Goal: Task Accomplishment & Management: Complete application form

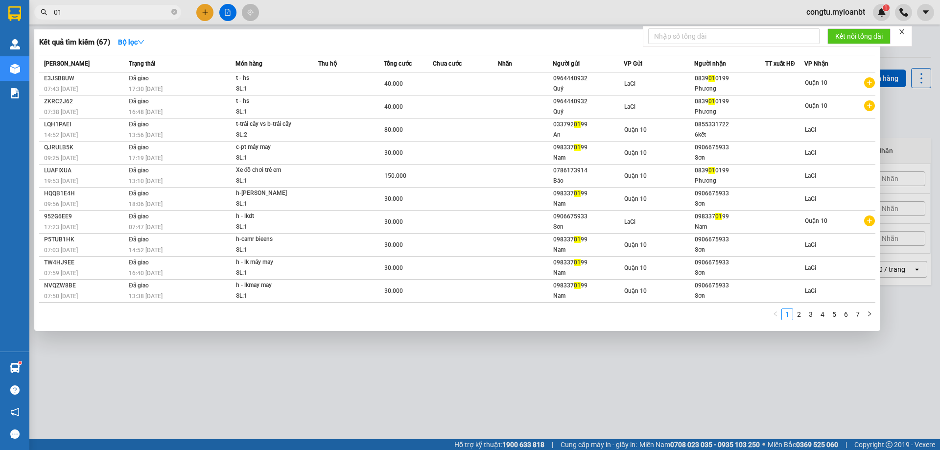
type input "0"
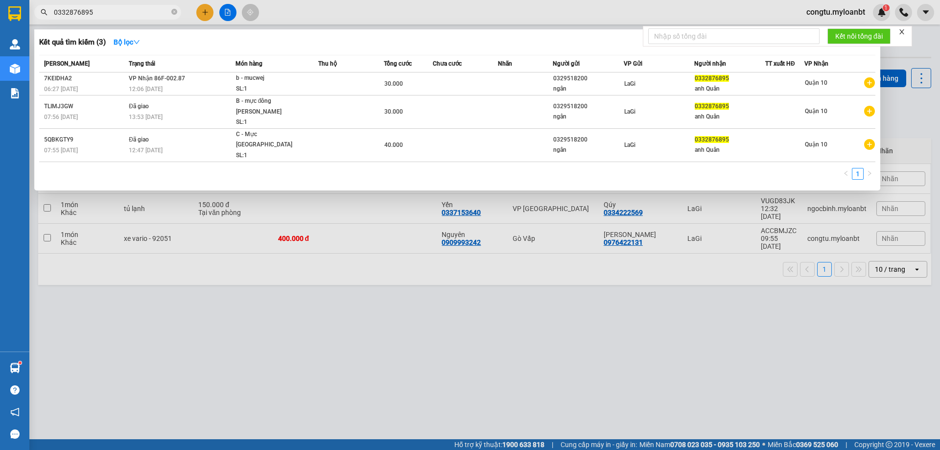
type input "0332876895"
click at [176, 15] on icon "close-circle" at bounding box center [174, 12] width 6 height 6
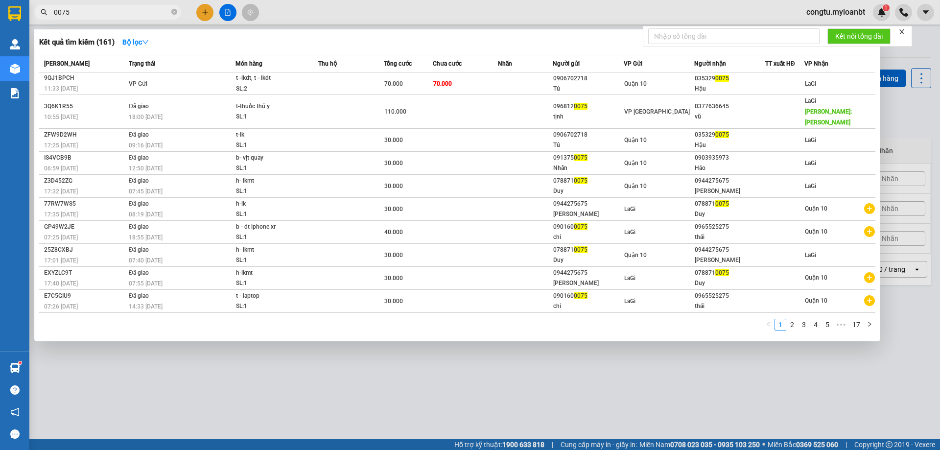
type input "0075"
click at [176, 10] on icon "close-circle" at bounding box center [174, 12] width 6 height 6
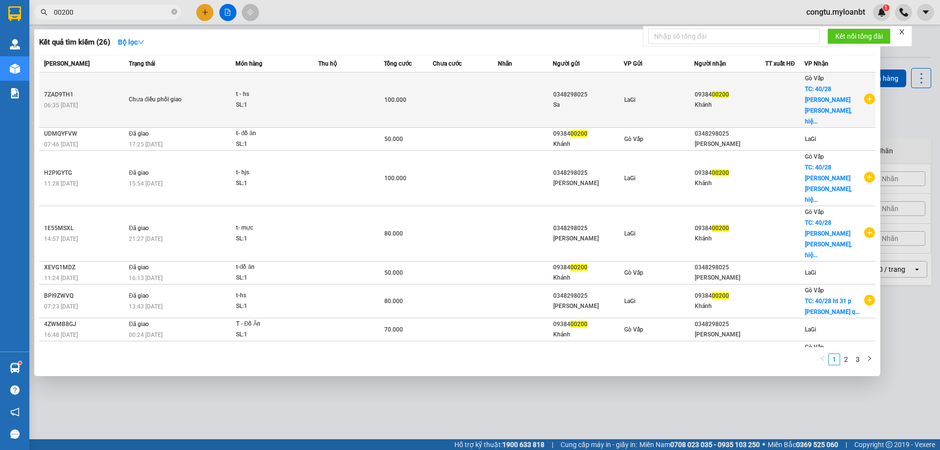
type input "00200"
click at [498, 85] on td at bounding box center [525, 99] width 54 height 55
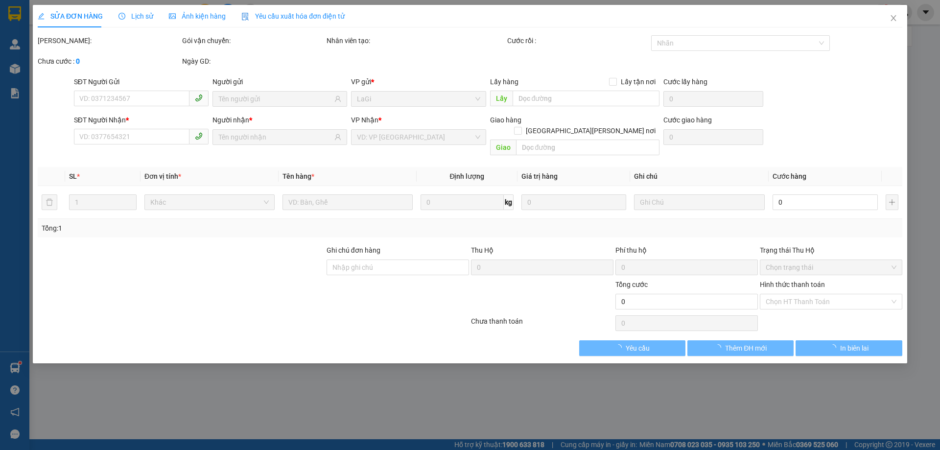
type input "0348298025"
type input "0938400200"
checkbox input "true"
type input "[STREET_ADDRESS][PERSON_NAME][PERSON_NAME][PERSON_NAME]"
type input "100.000"
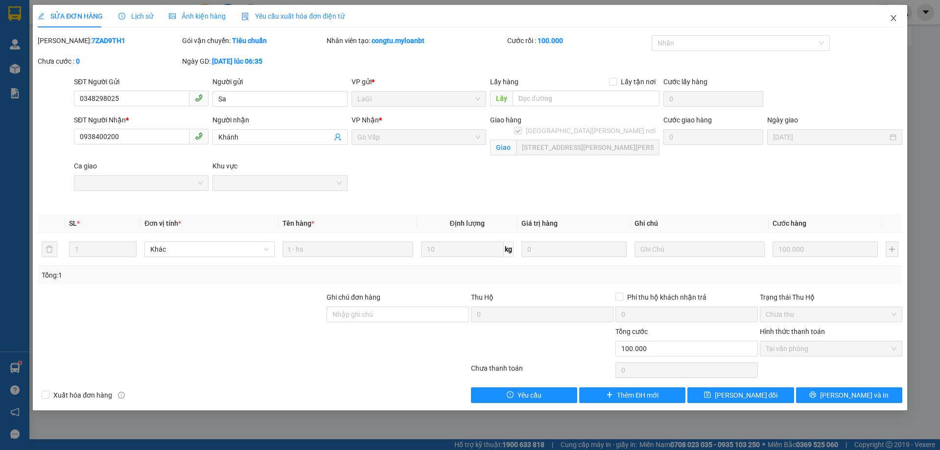
click at [892, 16] on icon "close" at bounding box center [894, 18] width 8 height 8
